Goal: Download file/media

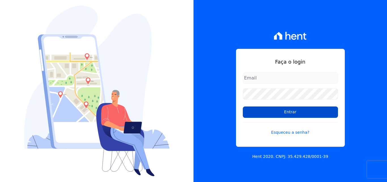
type input "[PERSON_NAME][EMAIL_ADDRESS][PERSON_NAME][DOMAIN_NAME]"
click at [294, 110] on input "Entrar" at bounding box center [290, 111] width 95 height 11
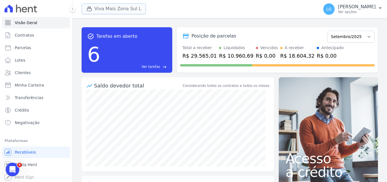
click at [137, 10] on button "Viva Mais Zona Sul L" at bounding box center [114, 8] width 64 height 11
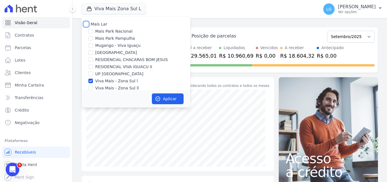
click at [87, 23] on input "Mais Lar" at bounding box center [86, 24] width 5 height 5
checkbox input "true"
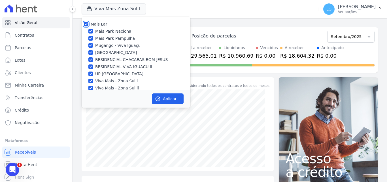
checkbox input "true"
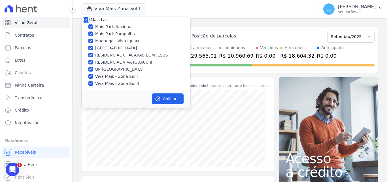
scroll to position [6, 0]
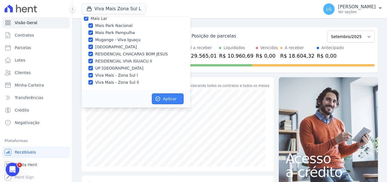
click at [171, 98] on button "Aplicar" at bounding box center [168, 98] width 32 height 11
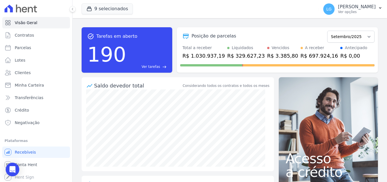
scroll to position [1, 0]
click at [380, 8] on icon "button" at bounding box center [380, 7] width 2 height 1
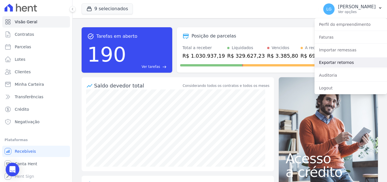
click at [343, 65] on link "Exportar retornos" at bounding box center [350, 62] width 73 height 10
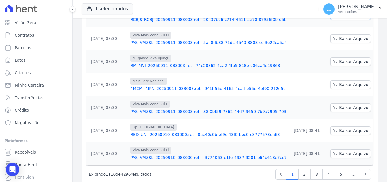
scroll to position [177, 0]
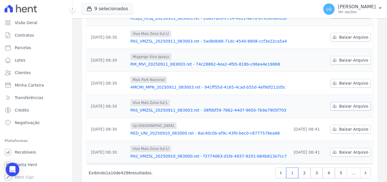
click at [346, 103] on span "Baixar Arquivo" at bounding box center [353, 106] width 29 height 6
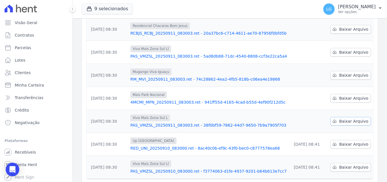
scroll to position [148, 0]
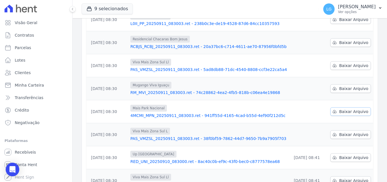
click at [340, 109] on span "Baixar Arquivo" at bounding box center [353, 112] width 29 height 6
click at [345, 86] on span "Baixar Arquivo" at bounding box center [353, 89] width 29 height 6
click at [341, 63] on span "Baixar Arquivo" at bounding box center [353, 66] width 29 height 6
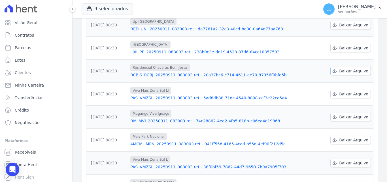
click at [342, 68] on span "Baixar Arquivo" at bounding box center [353, 71] width 29 height 6
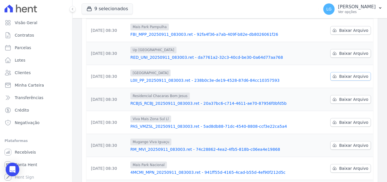
click at [347, 73] on span "Baixar Arquivo" at bounding box center [353, 76] width 29 height 6
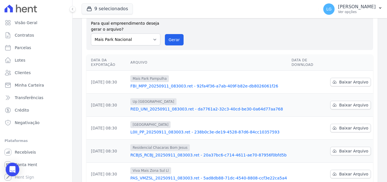
scroll to position [35, 0]
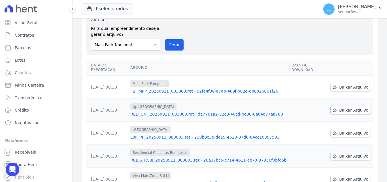
click at [355, 107] on span "Baixar Arquivo" at bounding box center [353, 110] width 29 height 6
click at [346, 84] on span "Baixar Arquivo" at bounding box center [353, 87] width 29 height 6
click at [239, 29] on div "Gerar arquivo de retorno avulso Para qual empreendimento deseja gerar o arquivo…" at bounding box center [230, 30] width 278 height 41
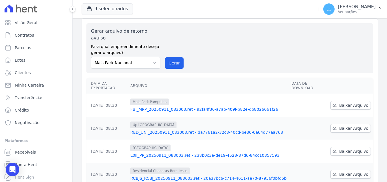
scroll to position [7, 0]
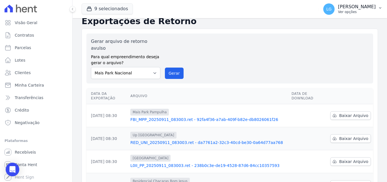
click at [379, 8] on icon "button" at bounding box center [380, 8] width 5 height 5
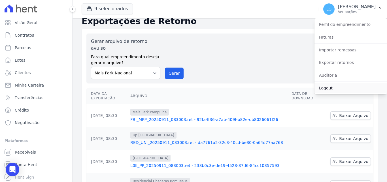
click at [335, 90] on link "Logout" at bounding box center [350, 88] width 73 height 10
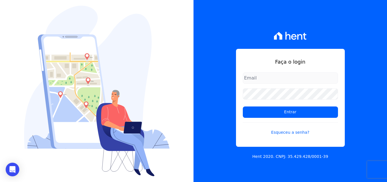
type input "[PERSON_NAME][EMAIL_ADDRESS][PERSON_NAME][DOMAIN_NAME]"
